Goal: Contribute content: Contribute content

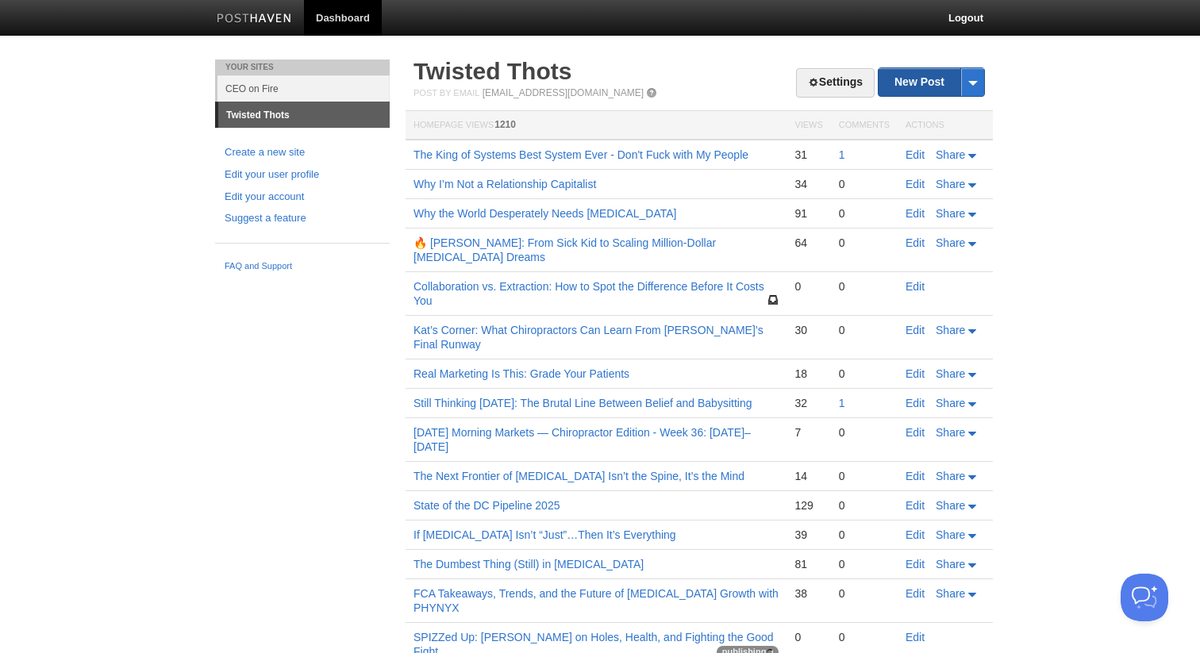
click at [904, 90] on link "New Post" at bounding box center [932, 82] width 106 height 28
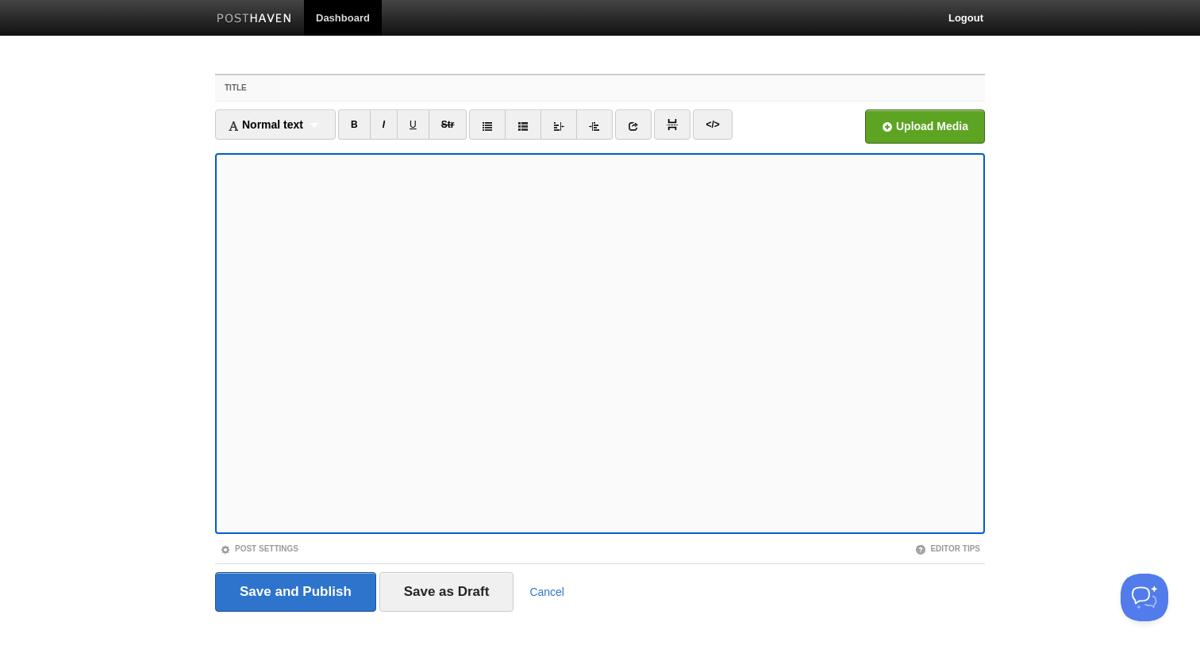
click at [428, 93] on input "Title" at bounding box center [632, 87] width 706 height 25
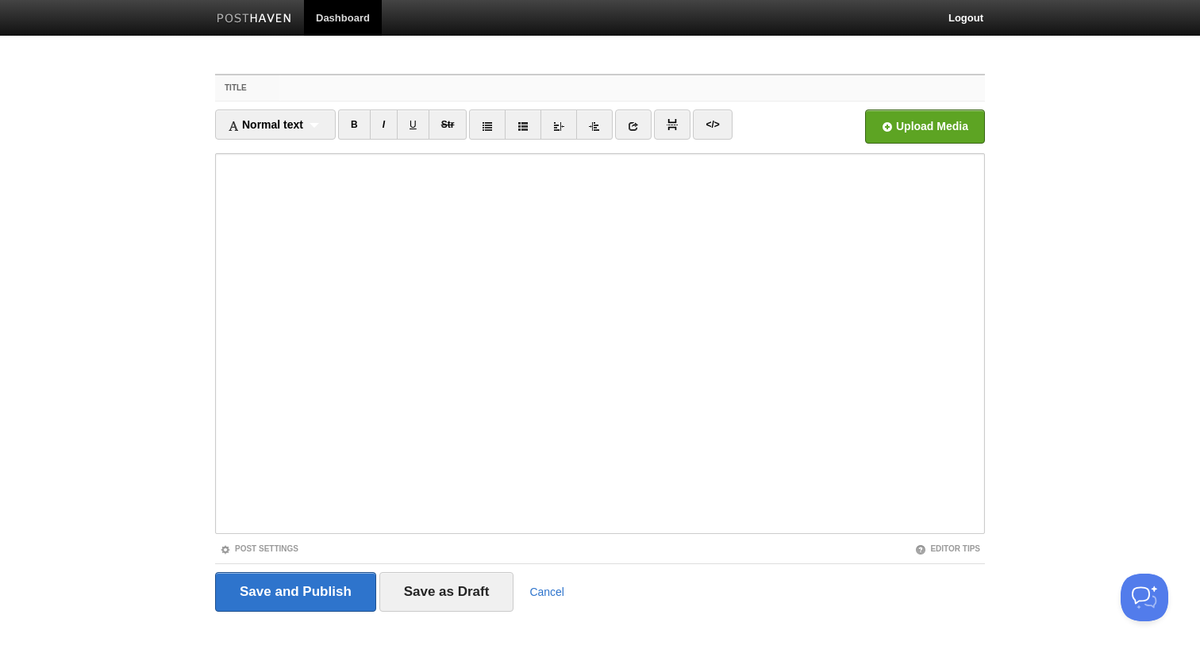
paste input "[PERSON_NAME] on Death, Identity, and the Subtle Art of Choosing What Matters"
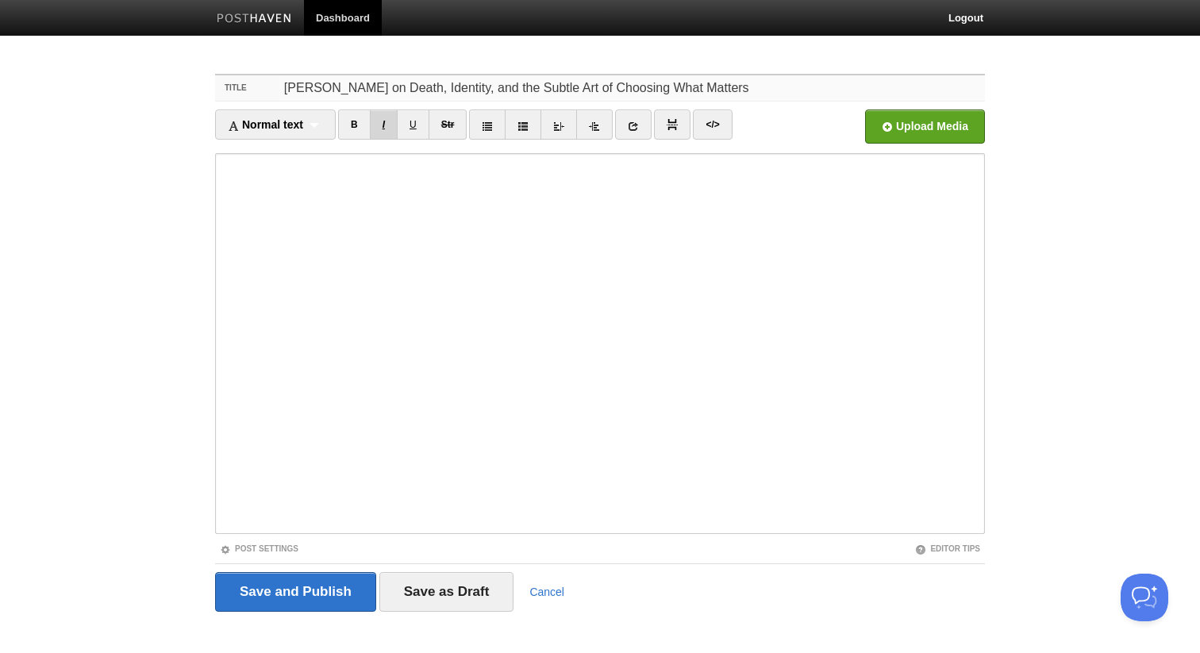
type input "[PERSON_NAME] on Death, Identity, and the Subtle Art of Choosing What Matters"
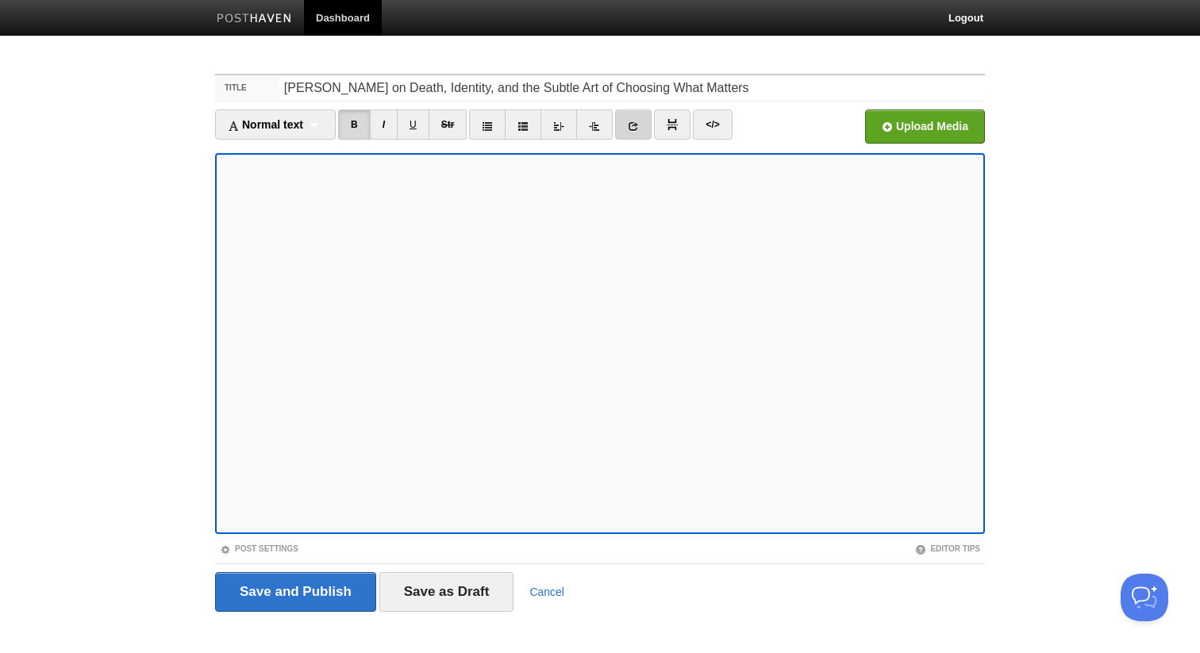
click at [627, 124] on link at bounding box center [633, 125] width 37 height 30
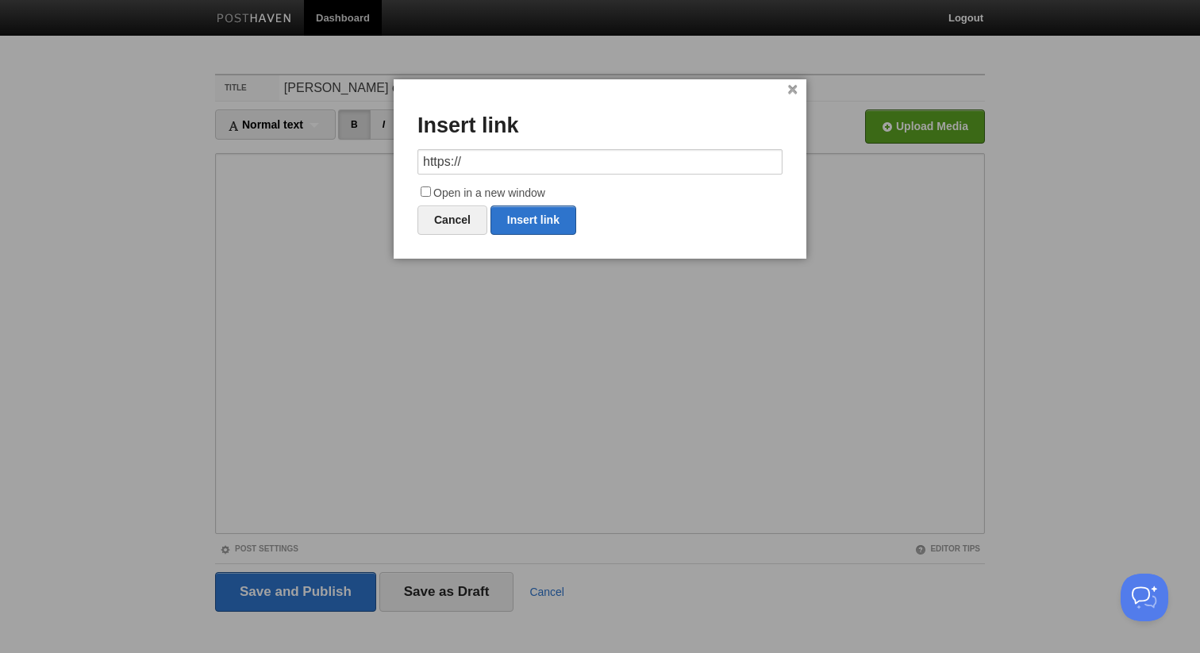
click at [553, 152] on input "https://" at bounding box center [600, 161] width 365 height 25
click at [533, 221] on link "Insert link" at bounding box center [534, 220] width 86 height 29
type input "https://"
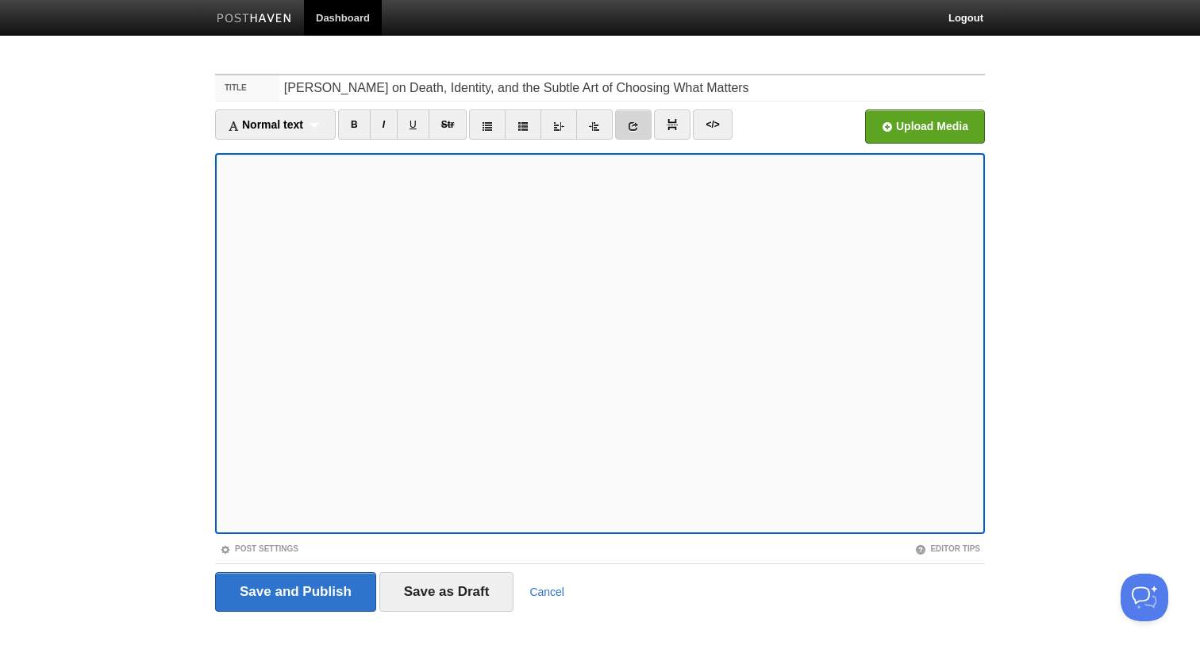
click at [632, 127] on icon at bounding box center [633, 126] width 11 height 11
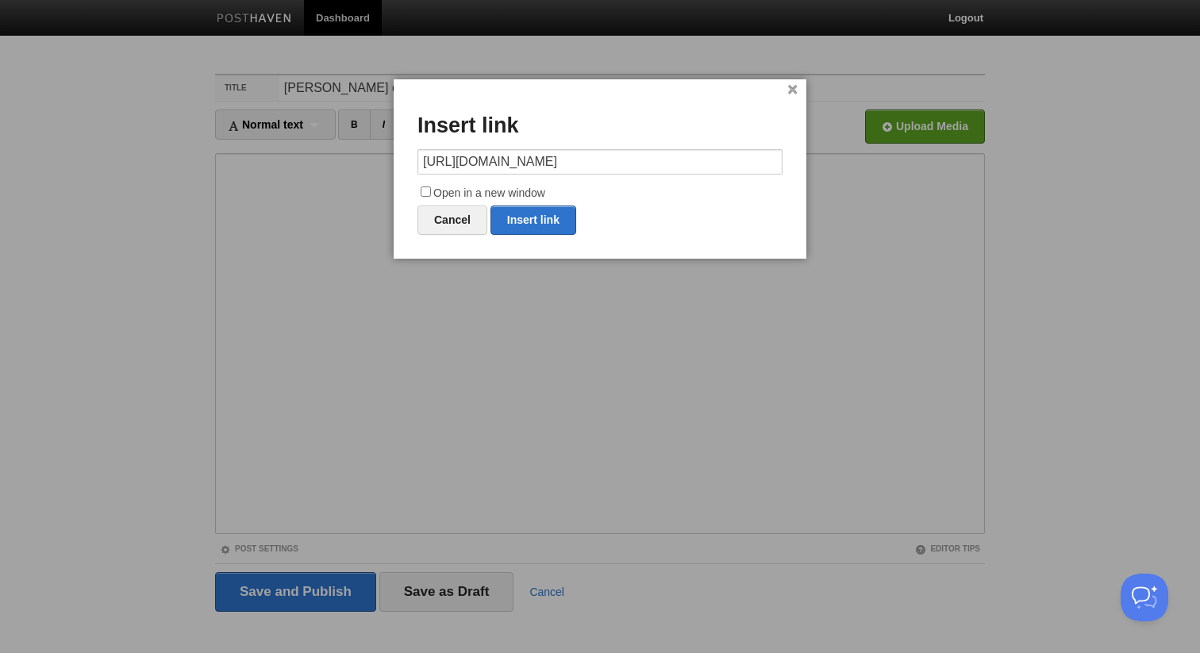
type input "[URL][DOMAIN_NAME]"
click at [426, 196] on input "Open in a new window" at bounding box center [426, 192] width 10 height 10
checkbox input "true"
click at [518, 212] on link "Insert link" at bounding box center [534, 220] width 86 height 29
type input "https://"
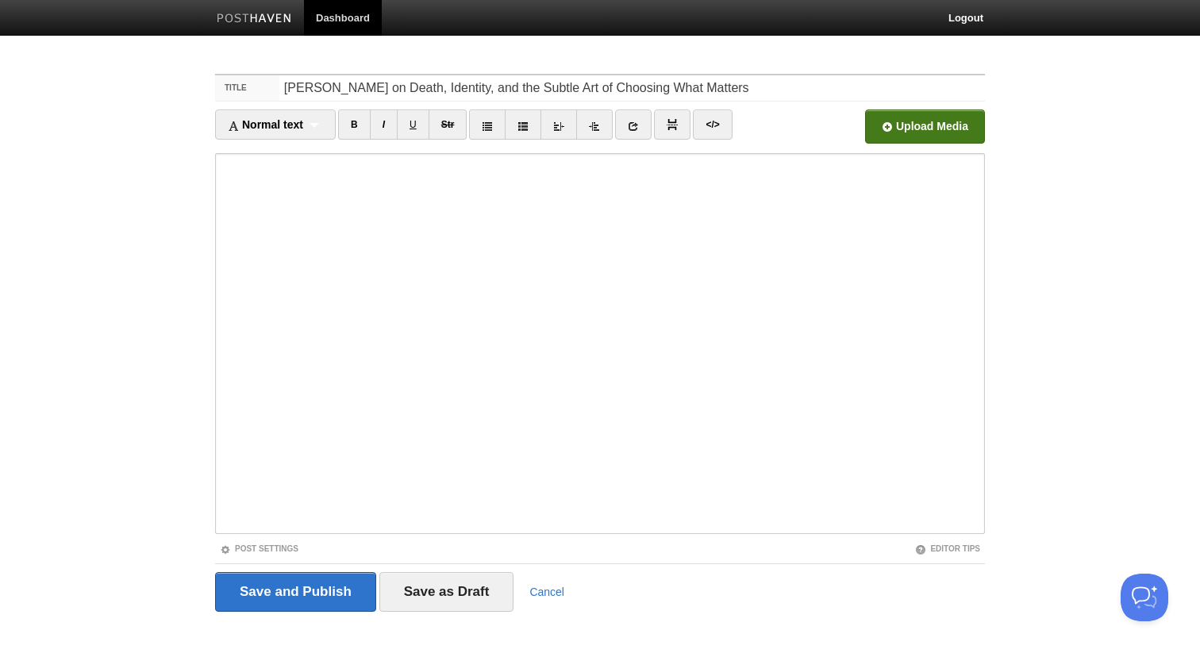
click at [934, 129] on input "file" at bounding box center [446, 130] width 1202 height 81
click at [893, 127] on input "file" at bounding box center [446, 130] width 1202 height 81
click at [306, 596] on input "Save and Publish" at bounding box center [295, 592] width 161 height 40
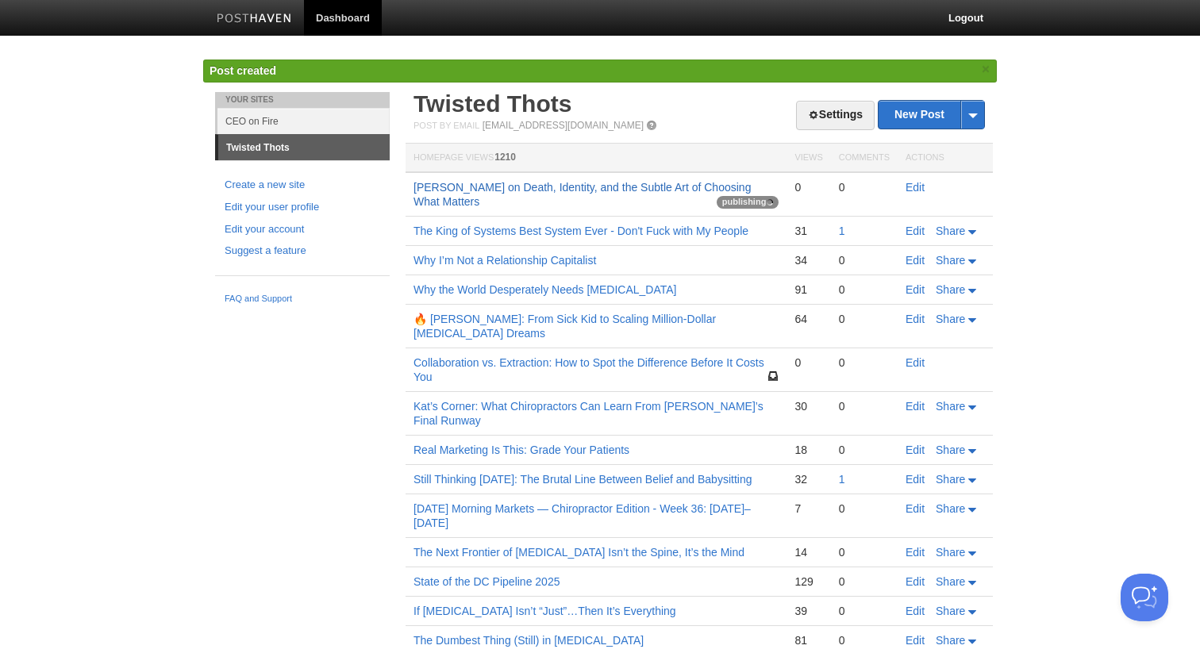
click at [483, 187] on link "[PERSON_NAME] on Death, Identity, and the Subtle Art of Choosing What Matters" at bounding box center [582, 194] width 337 height 27
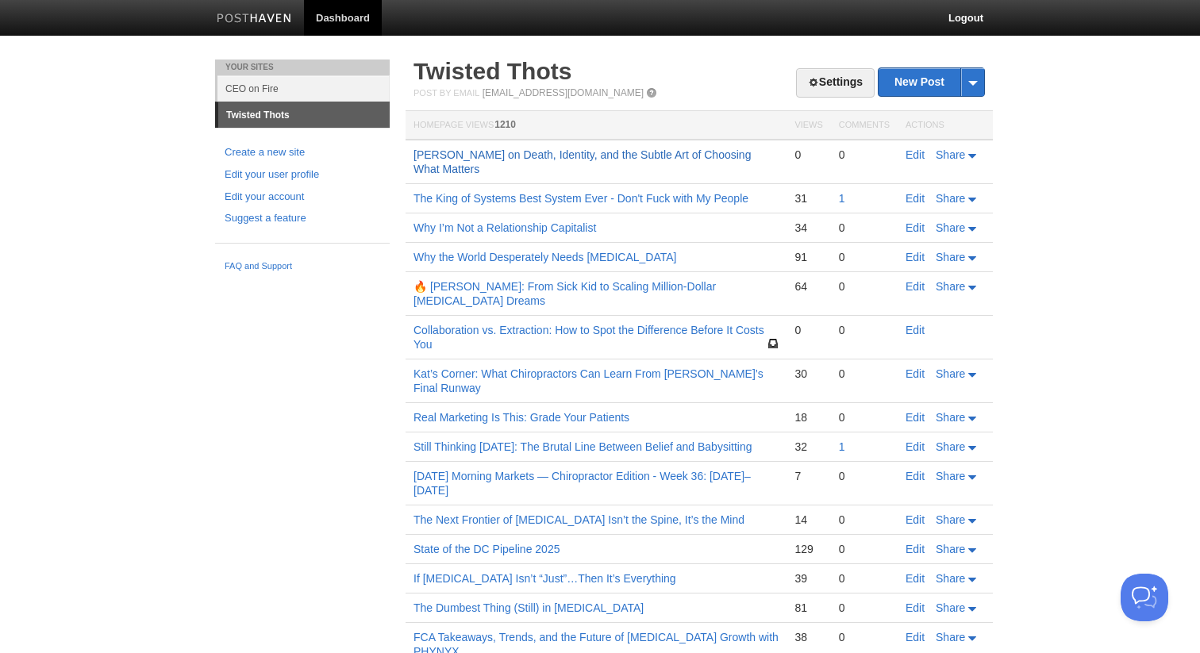
click at [674, 149] on link "[PERSON_NAME] on Death, Identity, and the Subtle Art of Choosing What Matters" at bounding box center [582, 161] width 337 height 27
